Goal: Task Accomplishment & Management: Manage account settings

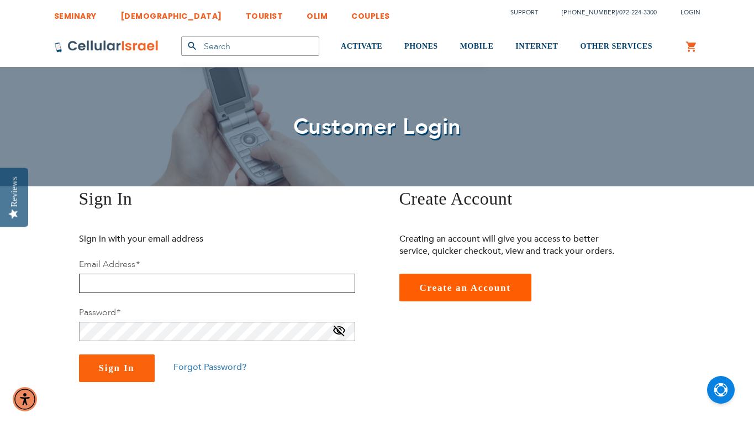
type input "[EMAIL_ADDRESS][DOMAIN_NAME]"
click at [117, 368] on button "Sign In" at bounding box center [117, 368] width 76 height 28
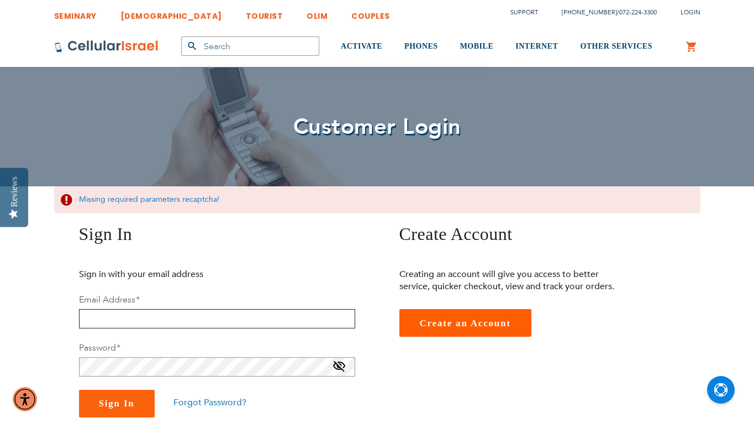
type input "[EMAIL_ADDRESS][DOMAIN_NAME]"
click at [121, 399] on span "Sign In" at bounding box center [117, 403] width 36 height 10
type input "[EMAIL_ADDRESS][DOMAIN_NAME]"
click at [345, 365] on span at bounding box center [339, 369] width 13 height 18
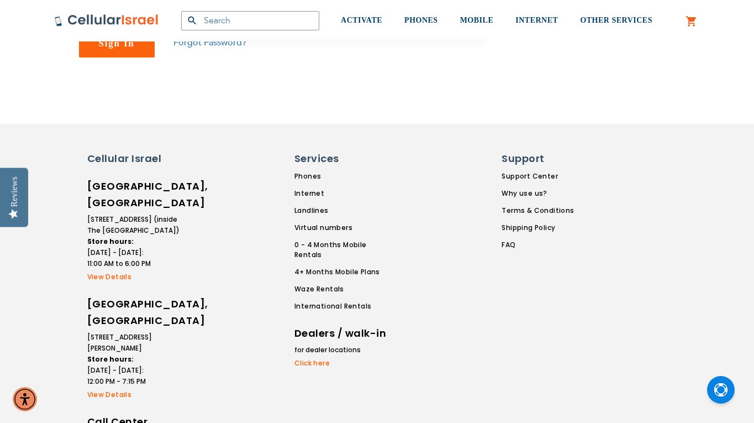
scroll to position [123, 0]
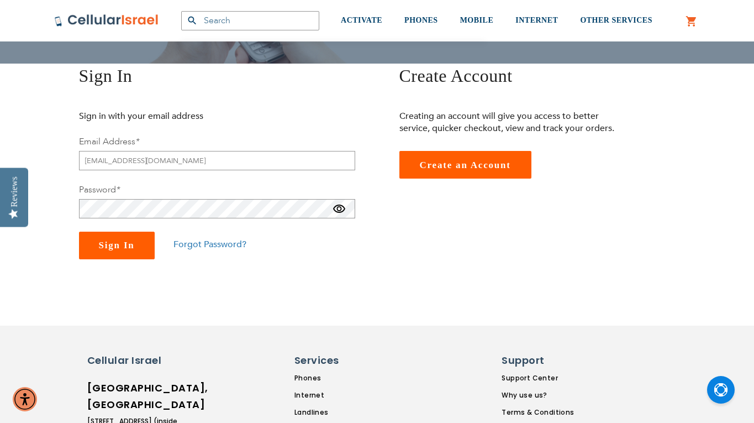
click at [121, 254] on button "Sign In" at bounding box center [117, 245] width 76 height 28
click at [120, 247] on span "Sign In" at bounding box center [117, 245] width 36 height 10
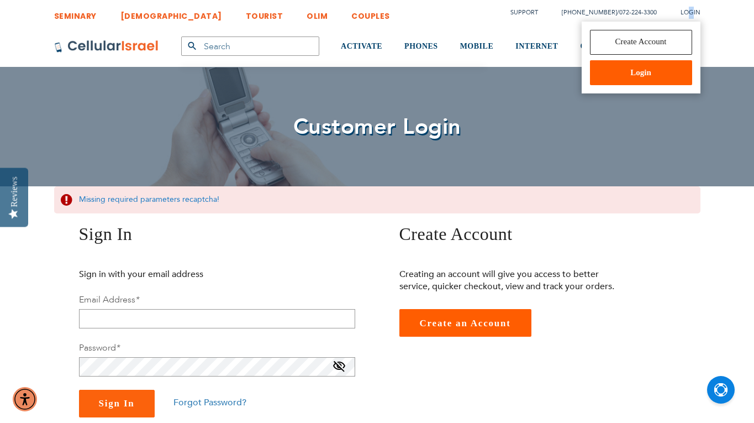
click at [692, 11] on span "Login" at bounding box center [691, 12] width 20 height 8
click at [650, 76] on link "Login" at bounding box center [641, 72] width 102 height 25
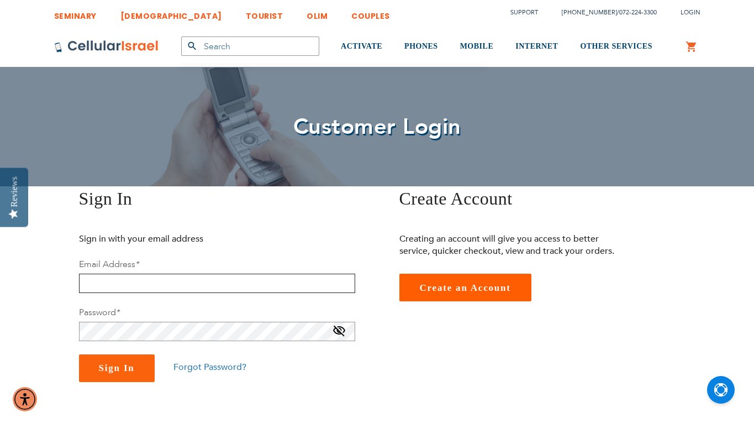
type input "[EMAIL_ADDRESS][DOMAIN_NAME]"
click at [131, 368] on span "Sign In" at bounding box center [117, 367] width 36 height 10
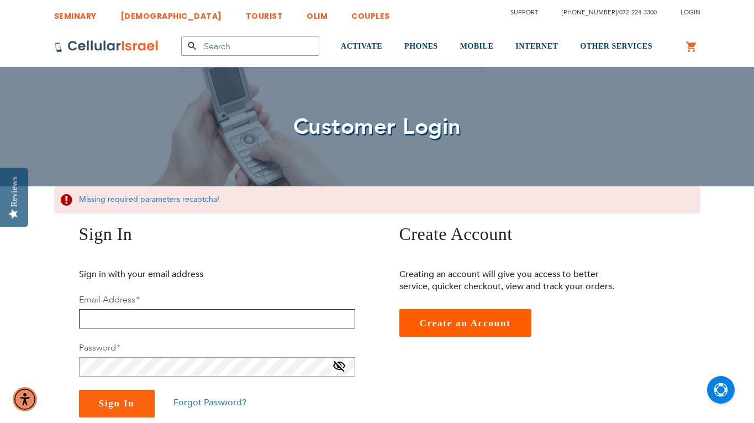
type input "[EMAIL_ADDRESS][DOMAIN_NAME]"
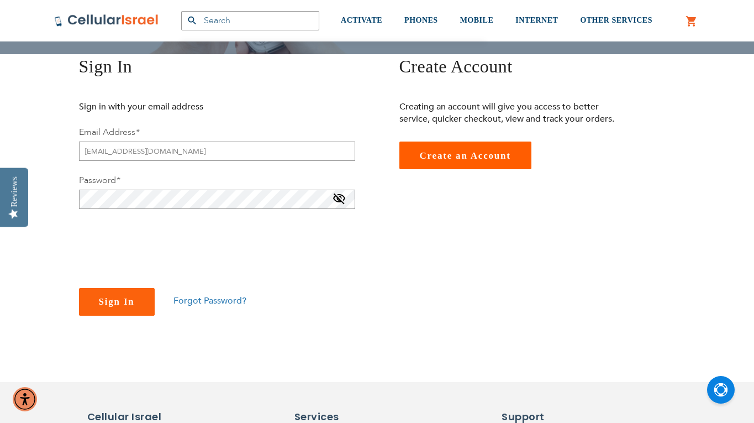
checkbox input "true"
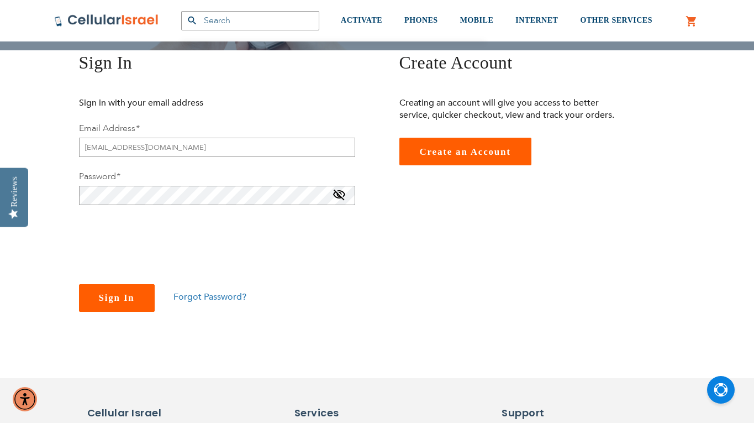
click at [119, 303] on button "Sign In" at bounding box center [117, 298] width 76 height 28
